Goal: Information Seeking & Learning: Learn about a topic

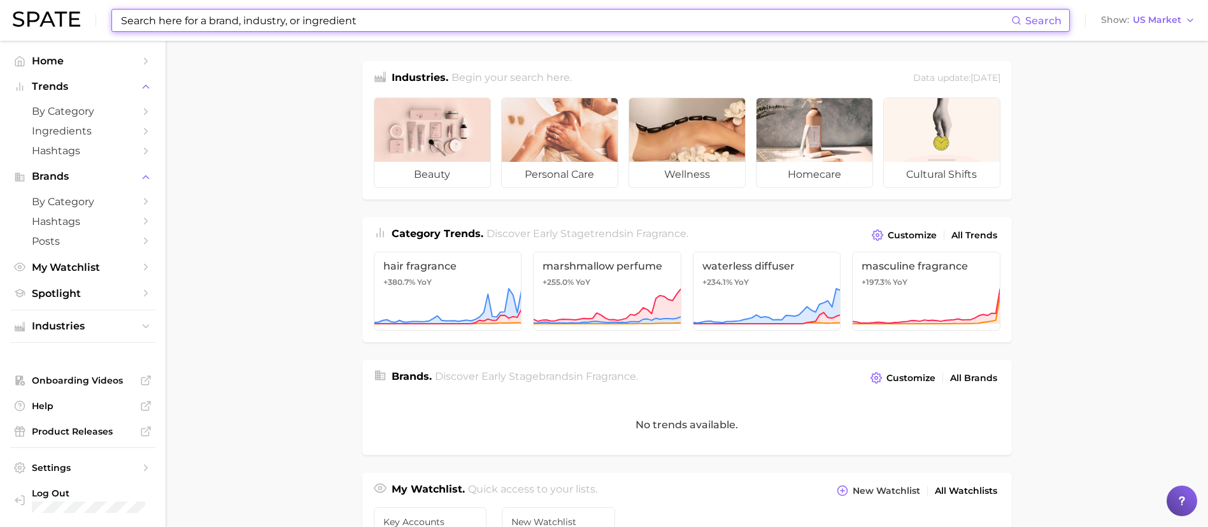
click at [450, 15] on input at bounding box center [566, 21] width 892 height 22
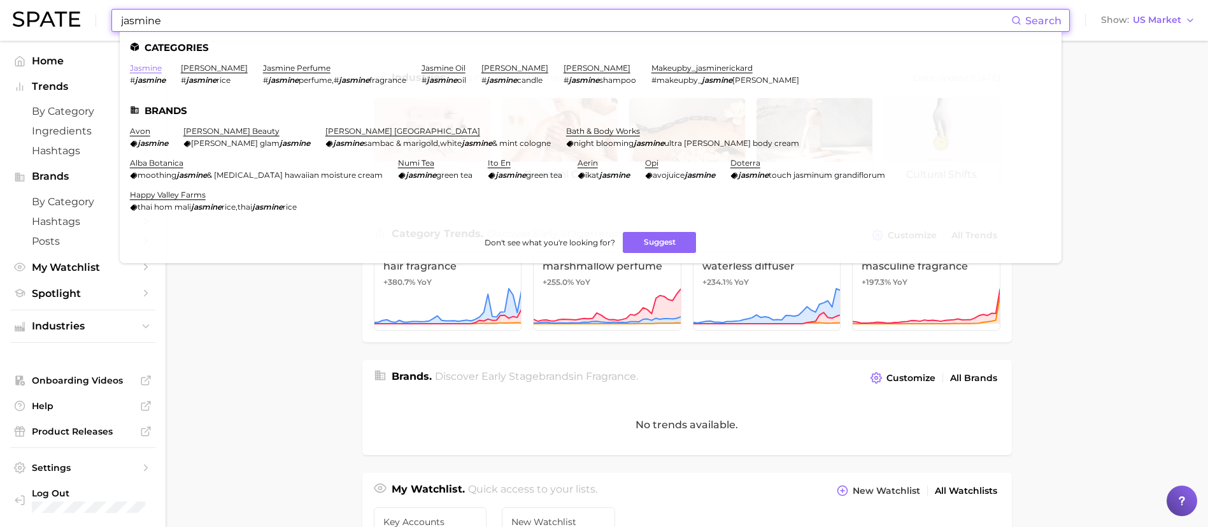
type input "jasmine"
click at [145, 70] on link "jasmine" at bounding box center [146, 68] width 32 height 10
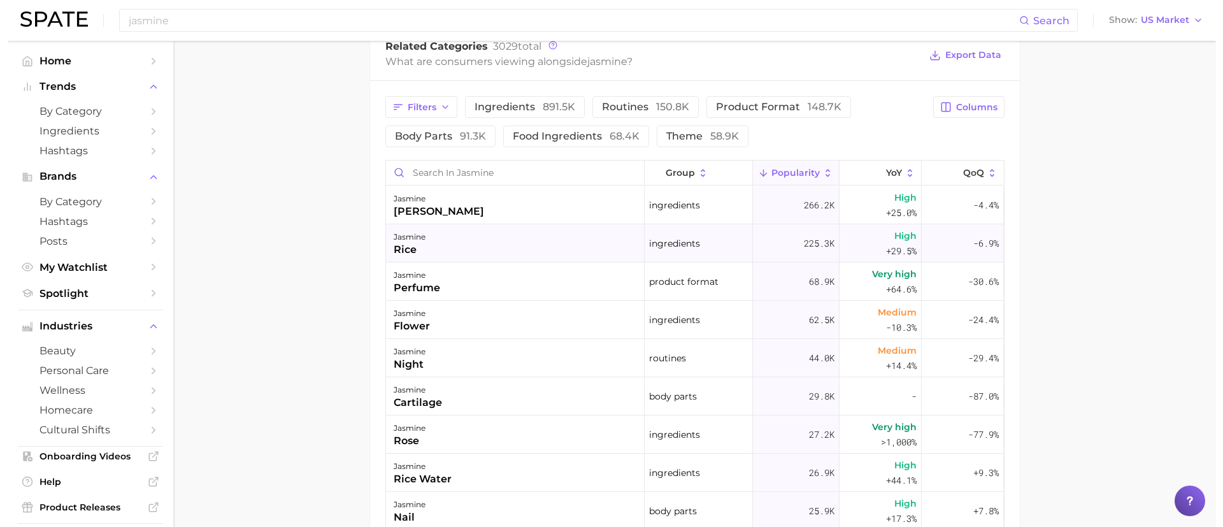
scroll to position [634, 0]
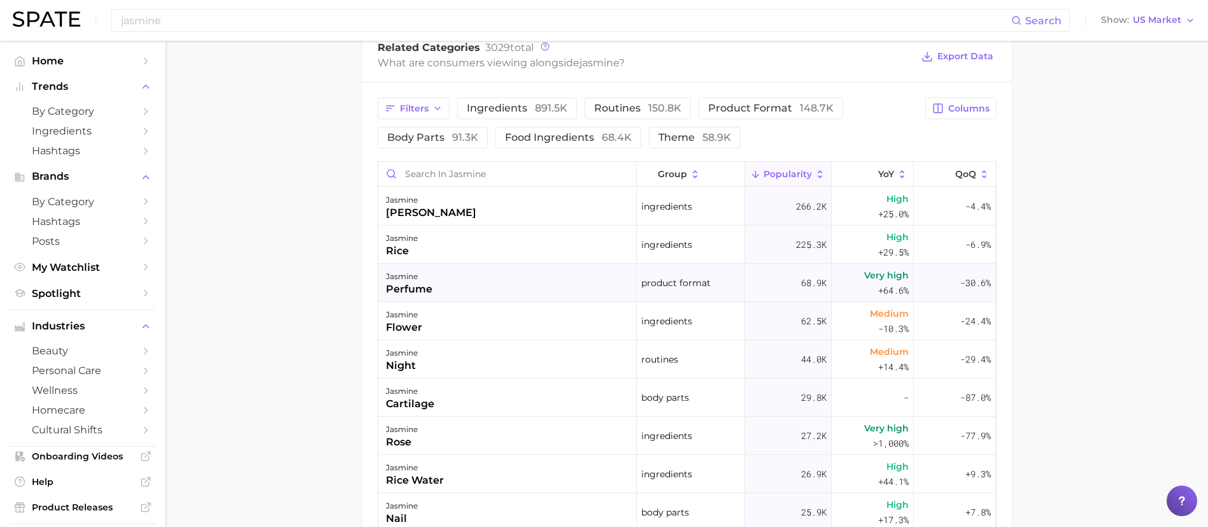
click at [519, 288] on div "jasmine perfume" at bounding box center [507, 283] width 259 height 38
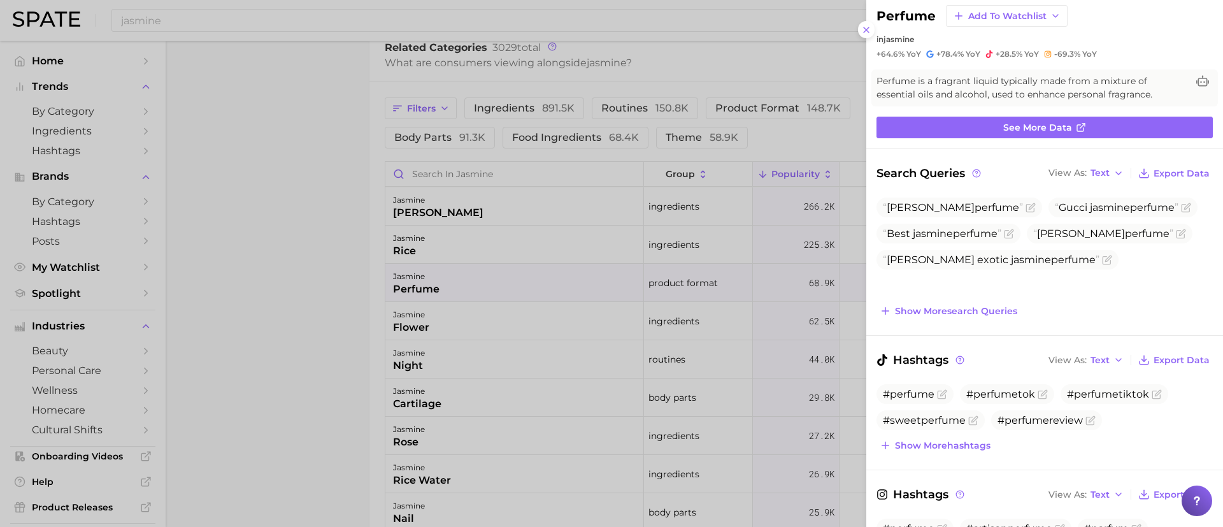
scroll to position [0, 0]
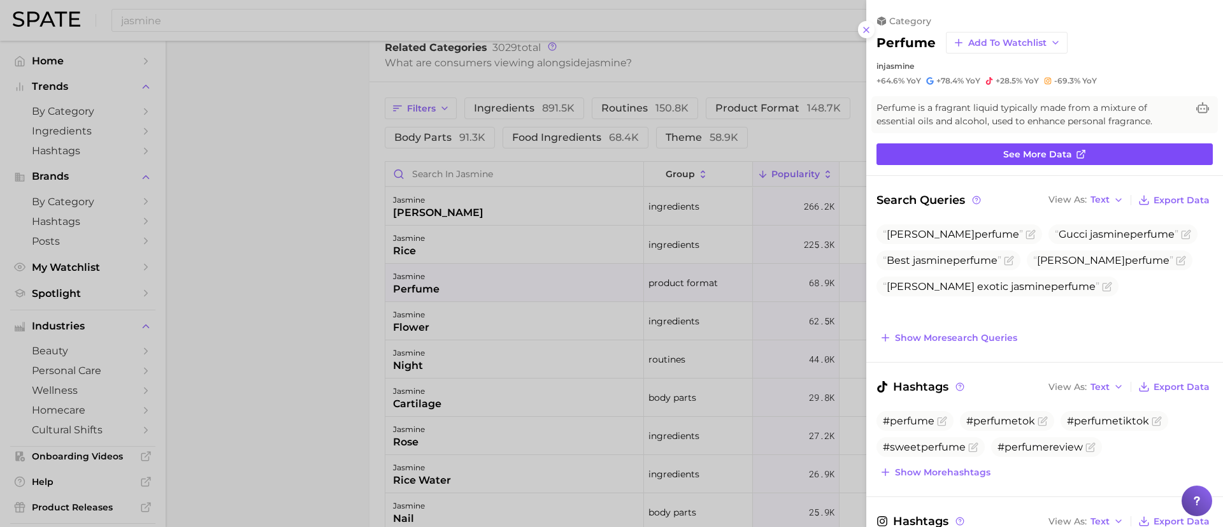
click at [1048, 153] on span "See more data" at bounding box center [1037, 154] width 69 height 11
